Goal: Navigation & Orientation: Understand site structure

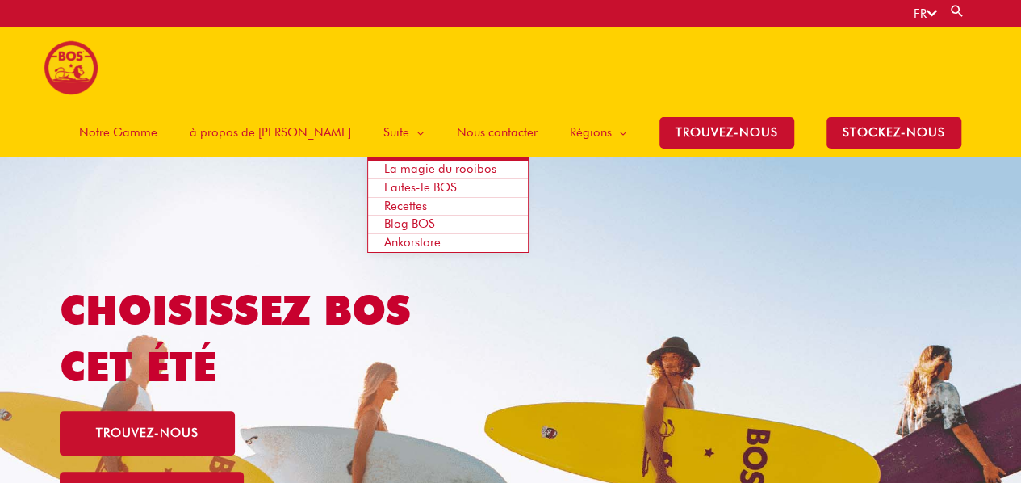
click at [431, 216] on span "Blog BOS" at bounding box center [409, 223] width 51 height 15
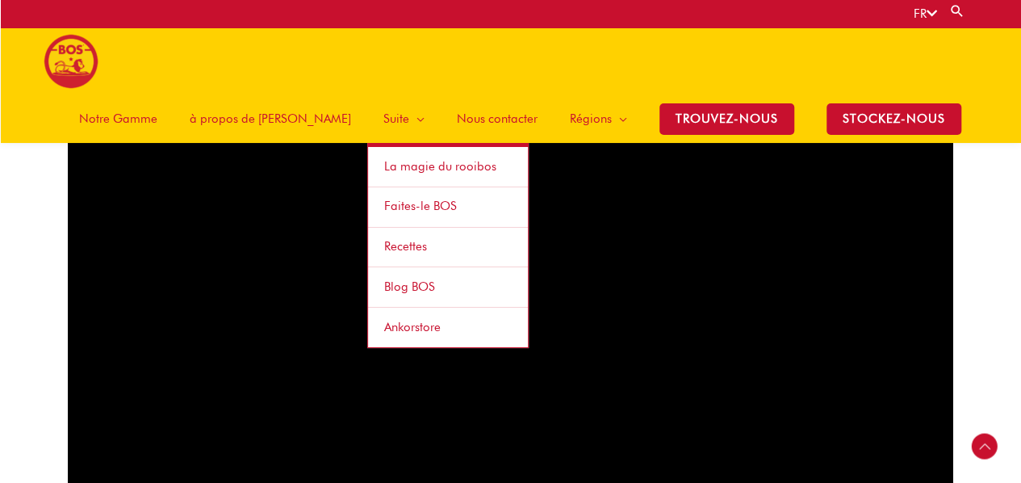
scroll to position [960, 0]
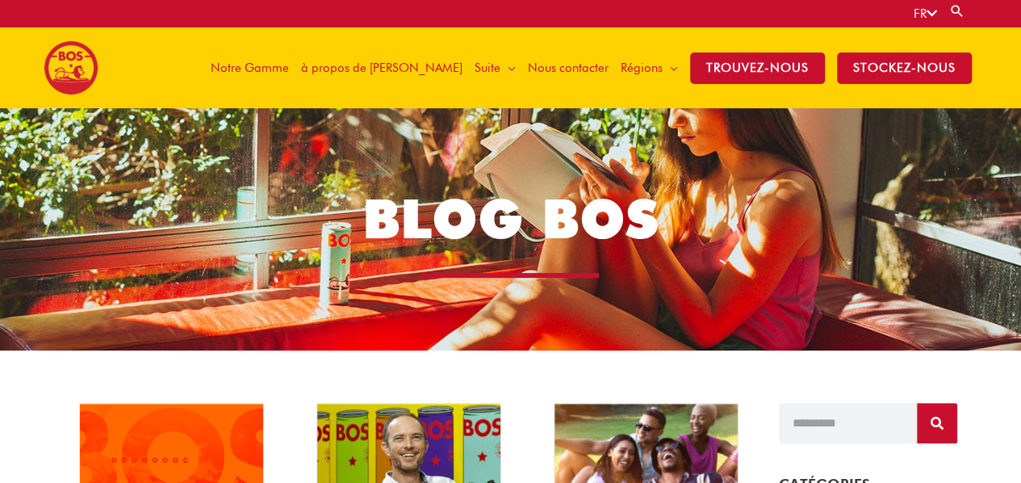
click at [402, 67] on span "à propos de [PERSON_NAME]" at bounding box center [381, 68] width 161 height 48
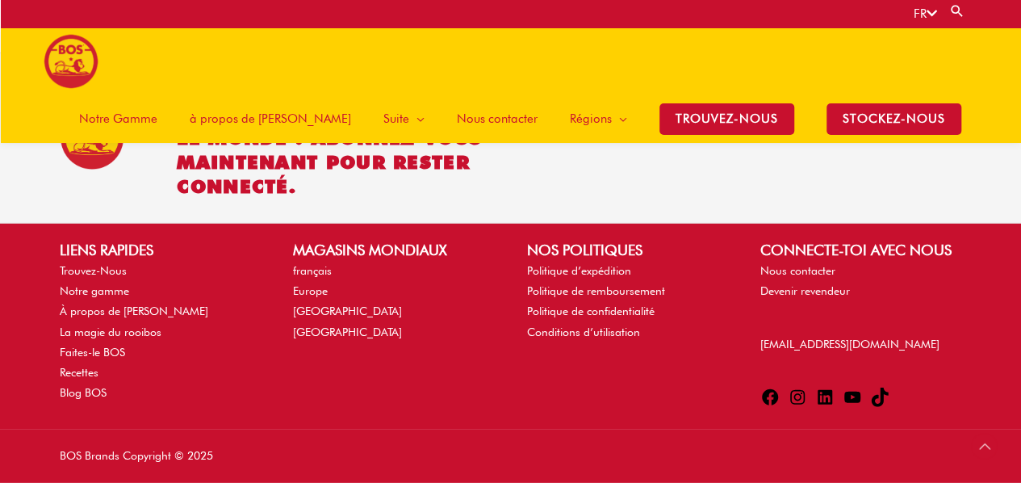
scroll to position [2199, 0]
click at [804, 388] on icon at bounding box center [797, 397] width 19 height 19
